Goal: Information Seeking & Learning: Learn about a topic

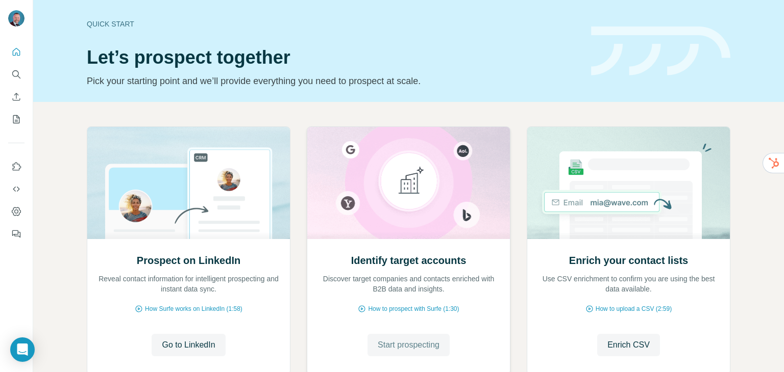
click at [402, 350] on span "Start prospecting" at bounding box center [409, 345] width 62 height 12
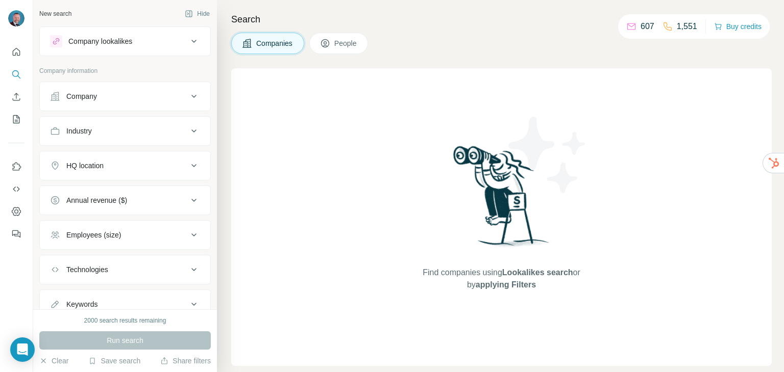
click at [135, 96] on div "Company" at bounding box center [119, 96] width 138 height 10
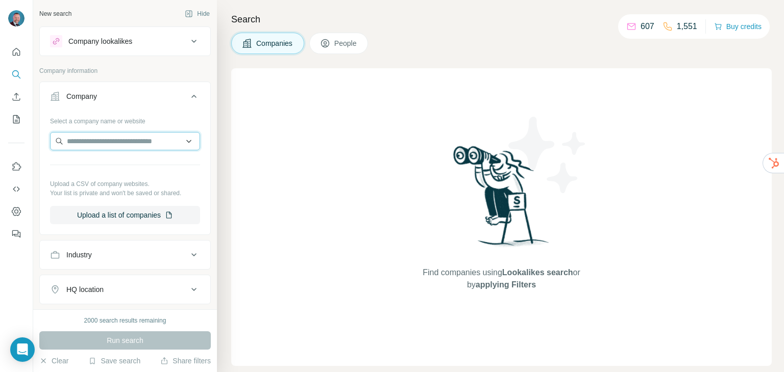
click at [94, 146] on input "text" at bounding box center [125, 141] width 150 height 18
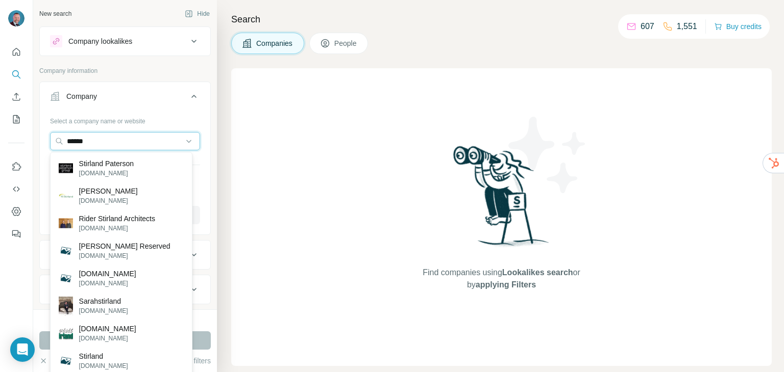
drag, startPoint x: 88, startPoint y: 139, endPoint x: 47, endPoint y: 143, distance: 41.5
click at [47, 143] on div "Select a company name or website ****** Upload a CSV of company websites. Your …" at bounding box center [125, 173] width 170 height 120
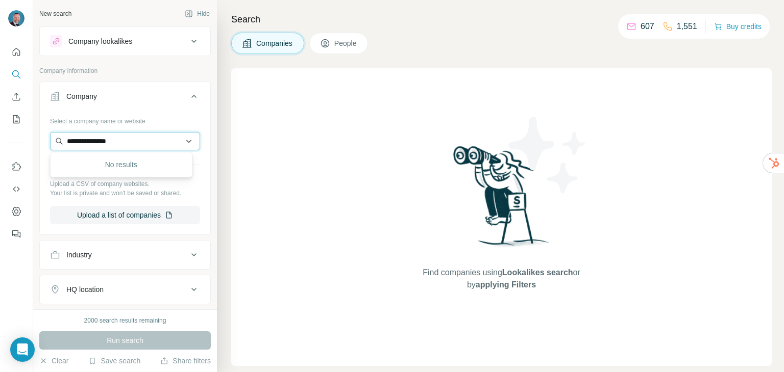
click at [95, 139] on input "**********" at bounding box center [125, 141] width 150 height 18
drag, startPoint x: 128, startPoint y: 136, endPoint x: 49, endPoint y: 141, distance: 79.2
click at [49, 141] on div "**********" at bounding box center [125, 173] width 170 height 120
type input "*"
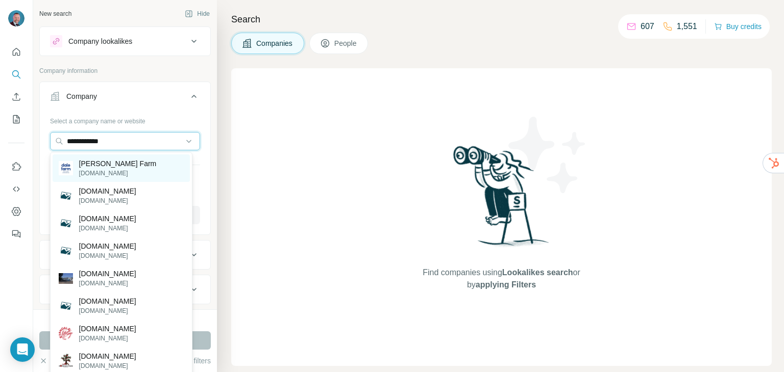
type input "**********"
click at [99, 168] on p "[PERSON_NAME] Farm" at bounding box center [118, 164] width 78 height 10
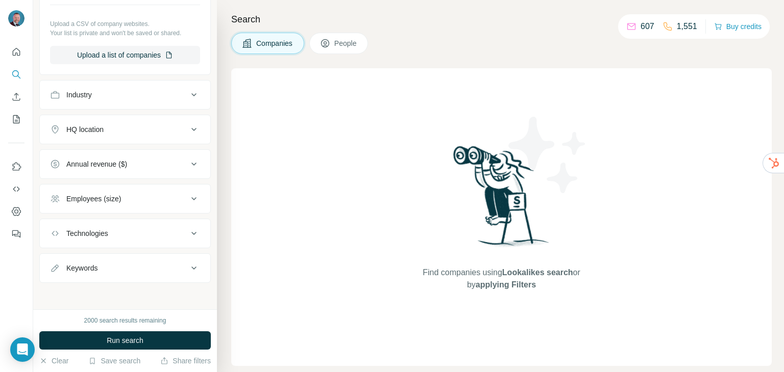
scroll to position [196, 0]
click at [157, 129] on div "HQ location" at bounding box center [119, 129] width 138 height 10
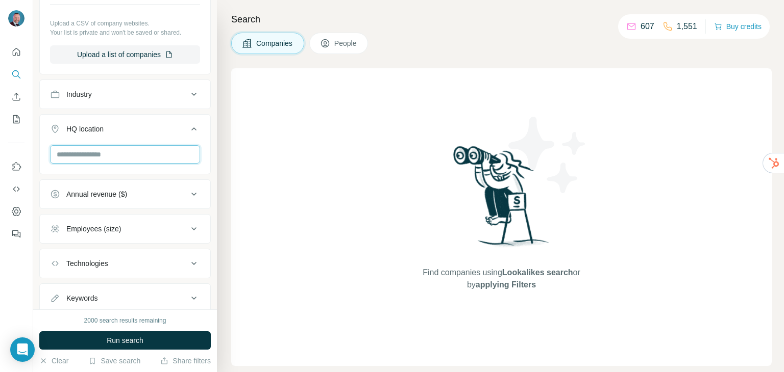
click at [118, 154] on input "text" at bounding box center [125, 154] width 150 height 18
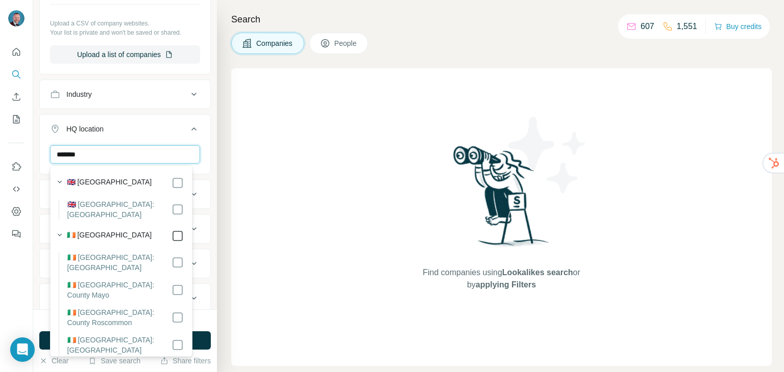
type input "*******"
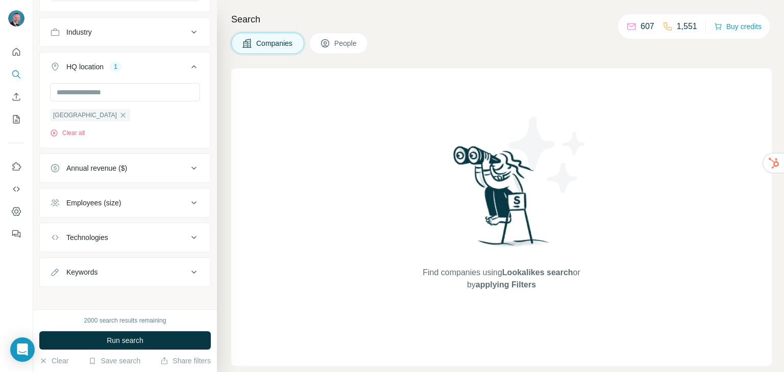
scroll to position [263, 0]
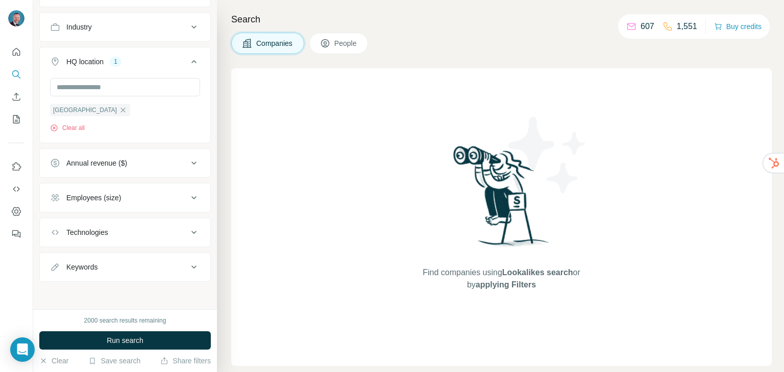
click at [188, 197] on icon at bounding box center [194, 198] width 12 height 12
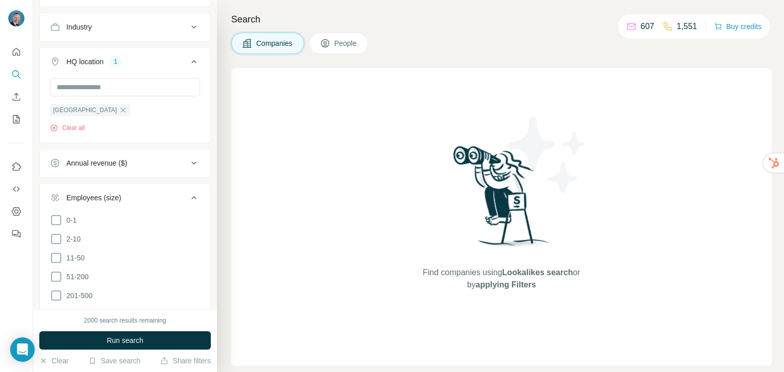
click at [165, 188] on button "Employees (size)" at bounding box center [125, 200] width 170 height 29
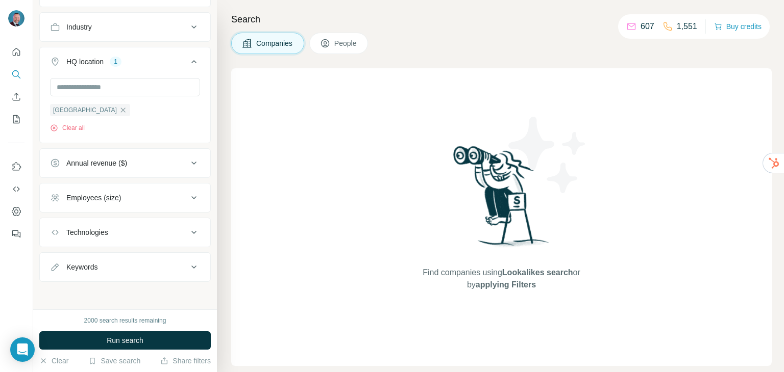
click at [155, 164] on div "Annual revenue ($)" at bounding box center [119, 163] width 138 height 10
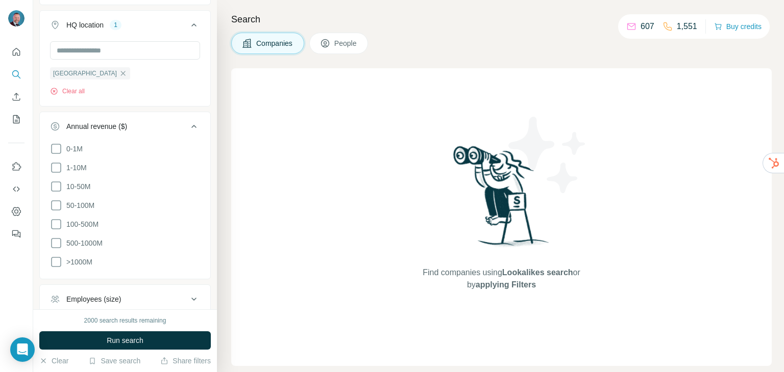
scroll to position [304, 0]
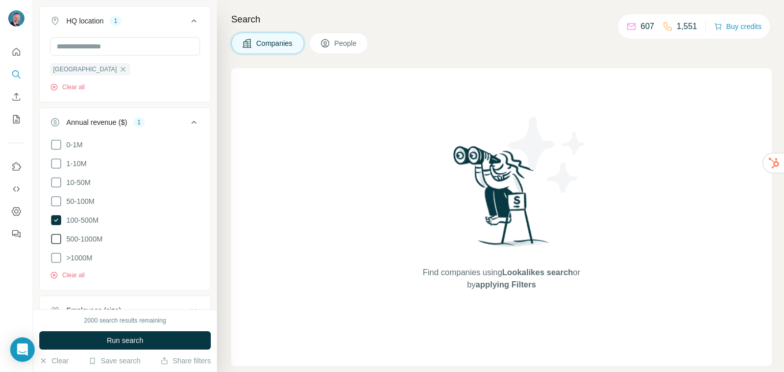
click at [69, 238] on span "500-1000M" at bounding box center [82, 239] width 40 height 10
click at [56, 205] on icon at bounding box center [56, 201] width 12 height 12
click at [135, 339] on span "Run search" at bounding box center [125, 341] width 37 height 10
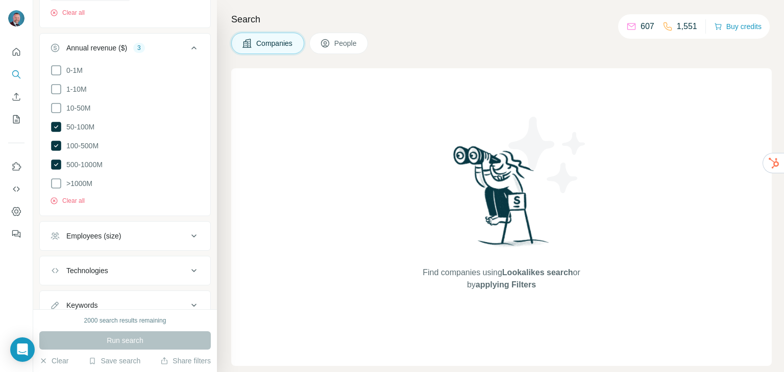
scroll to position [416, 0]
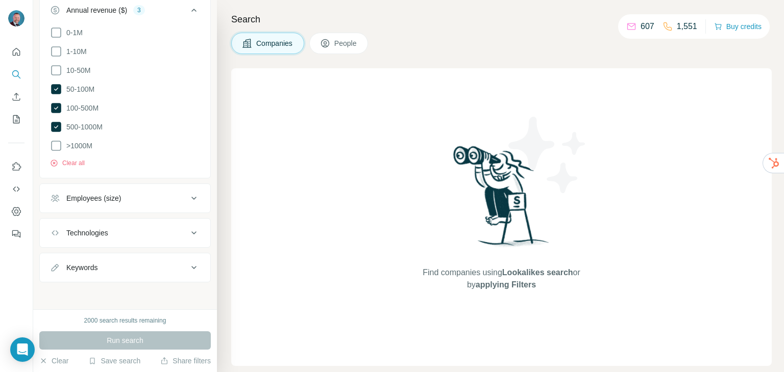
click at [141, 202] on div "Employees (size)" at bounding box center [119, 198] width 138 height 10
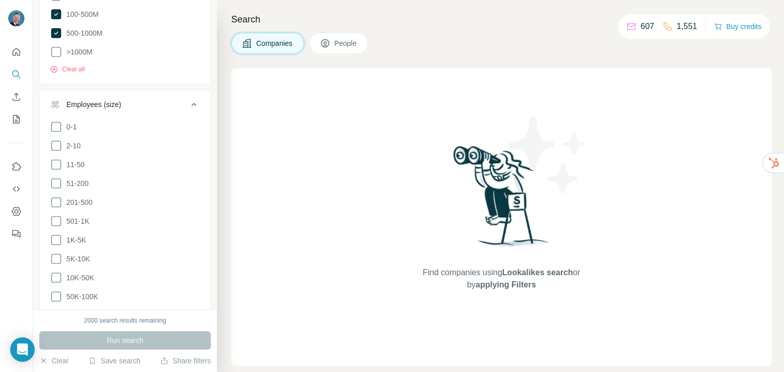
scroll to position [492, 0]
click at [233, 152] on div "Find companies using Lookalikes search or by applying Filters" at bounding box center [501, 217] width 540 height 298
click at [122, 341] on div "Run search" at bounding box center [124, 341] width 171 height 18
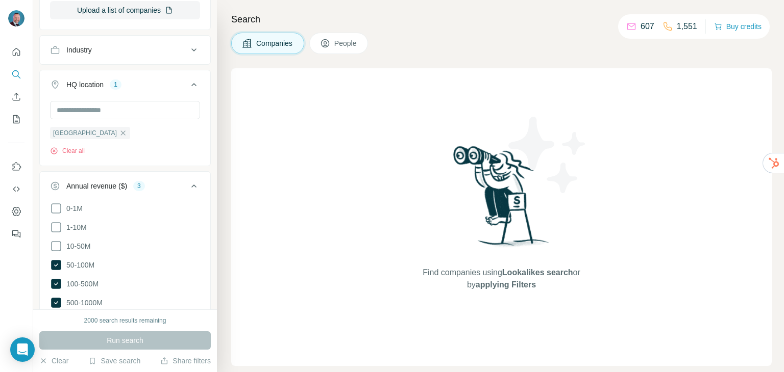
scroll to position [0, 0]
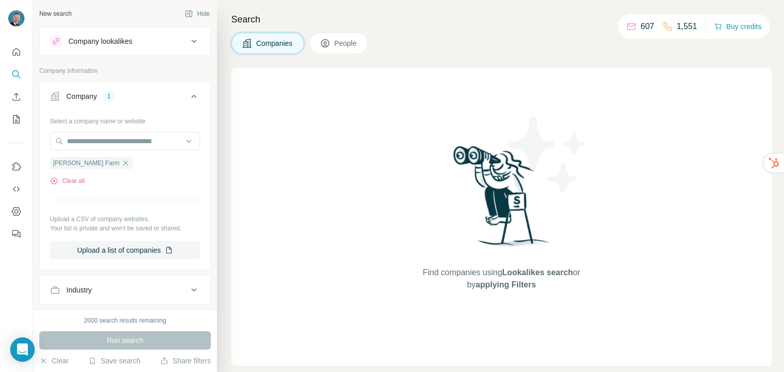
click at [330, 41] on icon at bounding box center [325, 43] width 10 height 10
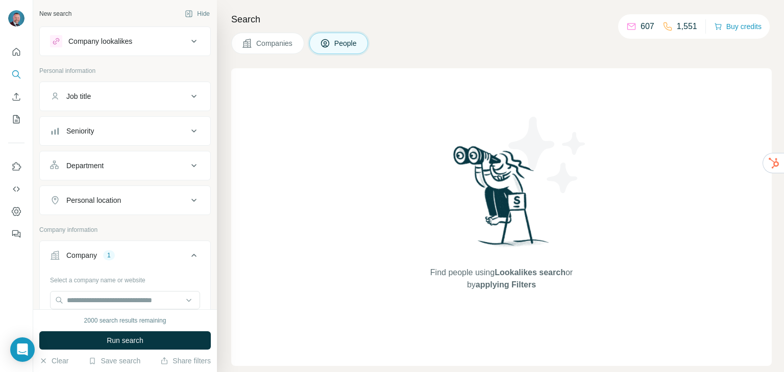
click at [263, 47] on span "Companies" at bounding box center [274, 43] width 37 height 10
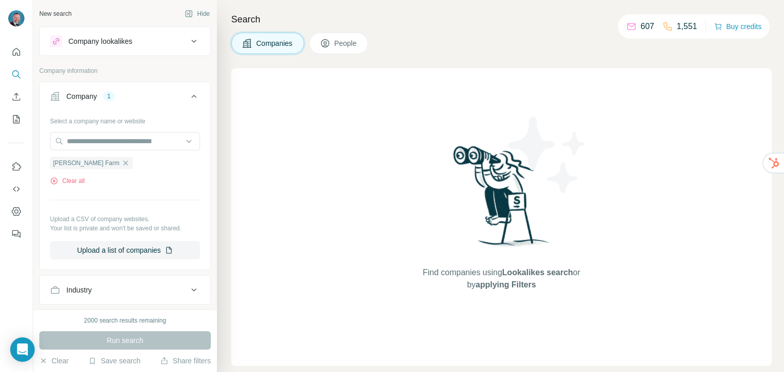
click at [337, 47] on span "People" at bounding box center [345, 43] width 23 height 10
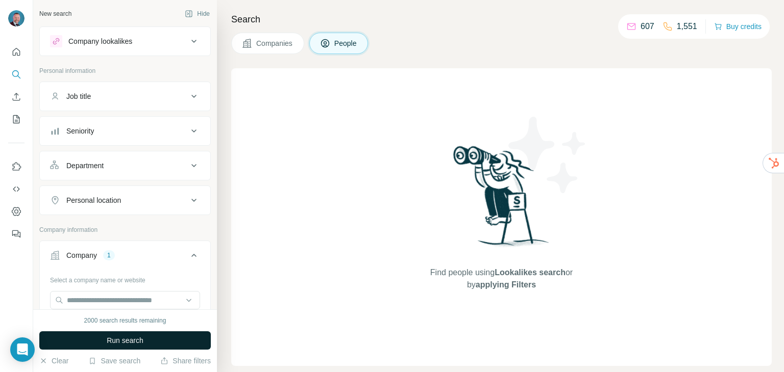
click at [167, 335] on button "Run search" at bounding box center [124, 341] width 171 height 18
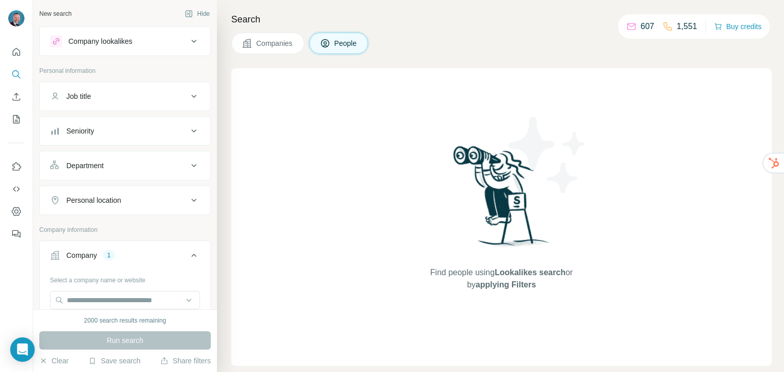
click at [255, 45] on button "Companies" at bounding box center [267, 43] width 73 height 21
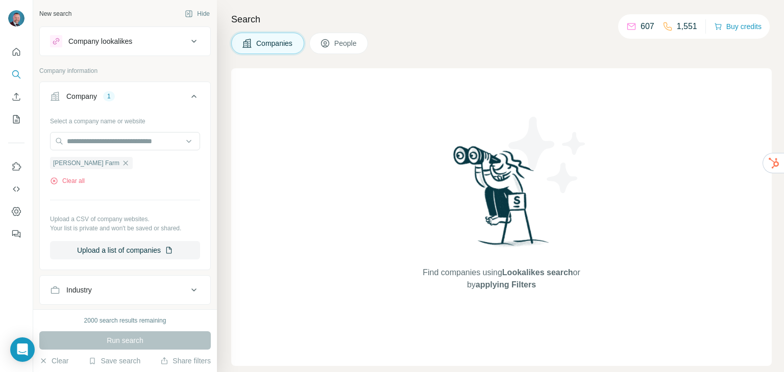
click at [129, 46] on div "Company lookalikes" at bounding box center [119, 41] width 138 height 12
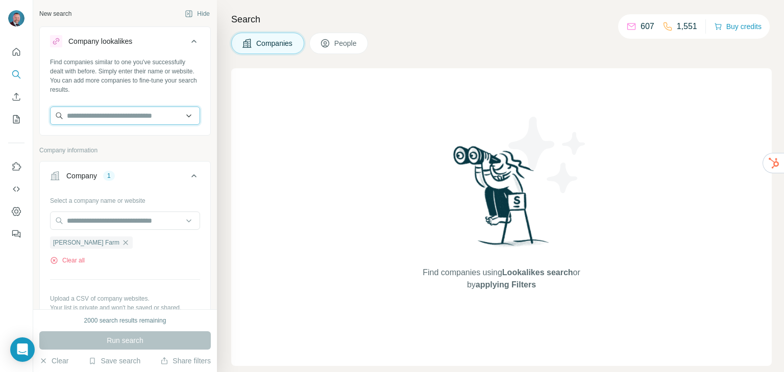
click at [112, 120] on input "text" at bounding box center [125, 116] width 150 height 18
type input "*"
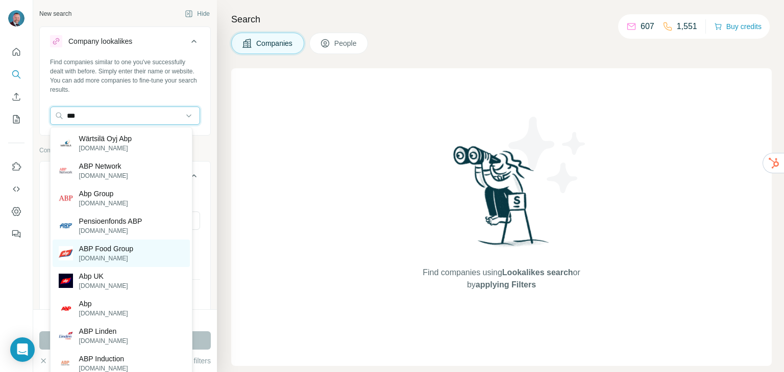
type input "***"
click at [109, 266] on div "ABP Food Group [DOMAIN_NAME]" at bounding box center [121, 254] width 137 height 28
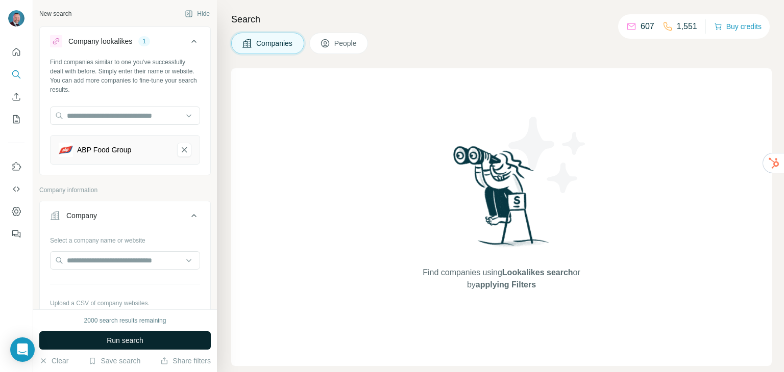
click at [131, 339] on span "Run search" at bounding box center [125, 341] width 37 height 10
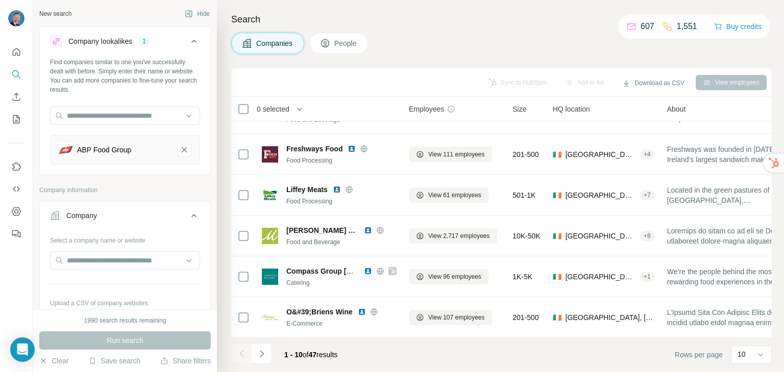
scroll to position [99, 0]
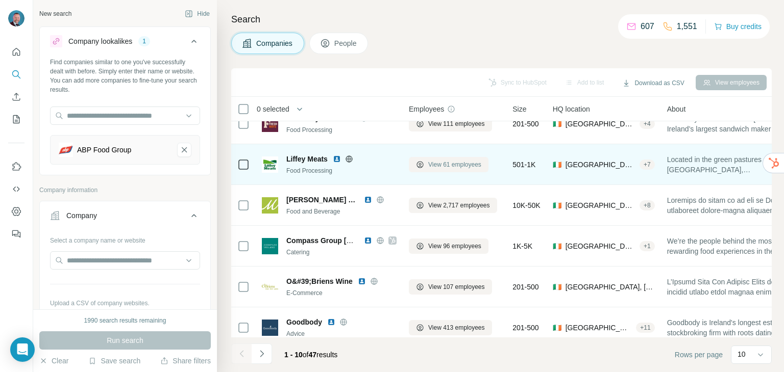
click at [439, 166] on span "View 61 employees" at bounding box center [454, 164] width 53 height 9
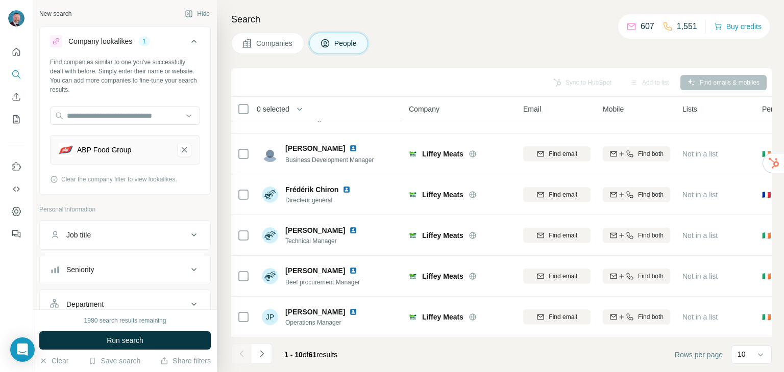
scroll to position [197, 0]
